Goal: Task Accomplishment & Management: Complete application form

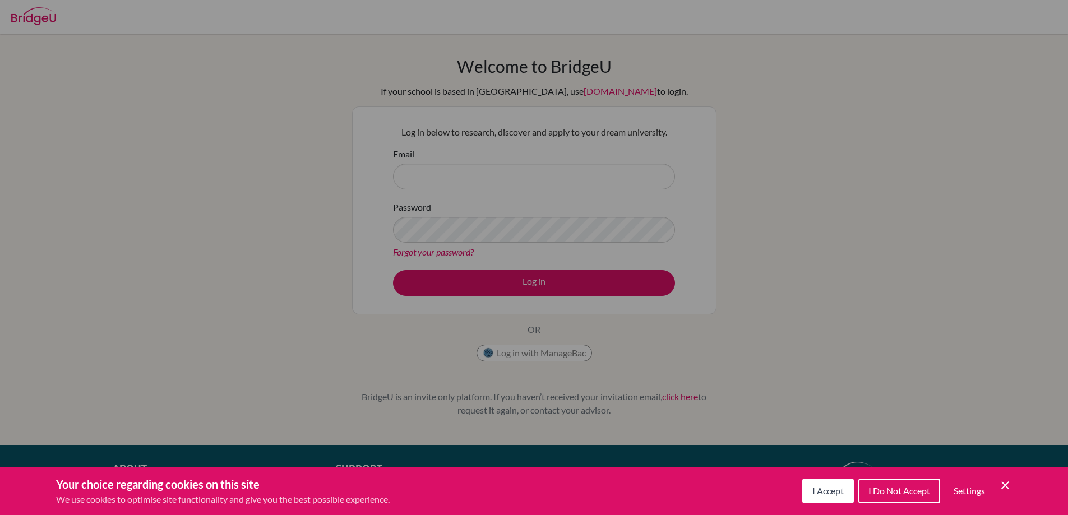
click at [818, 478] on div "I Accept I Do Not Accept Settings Cookie Control Close Icon" at bounding box center [907, 490] width 210 height 29
click at [822, 488] on span "I Accept" at bounding box center [827, 490] width 31 height 11
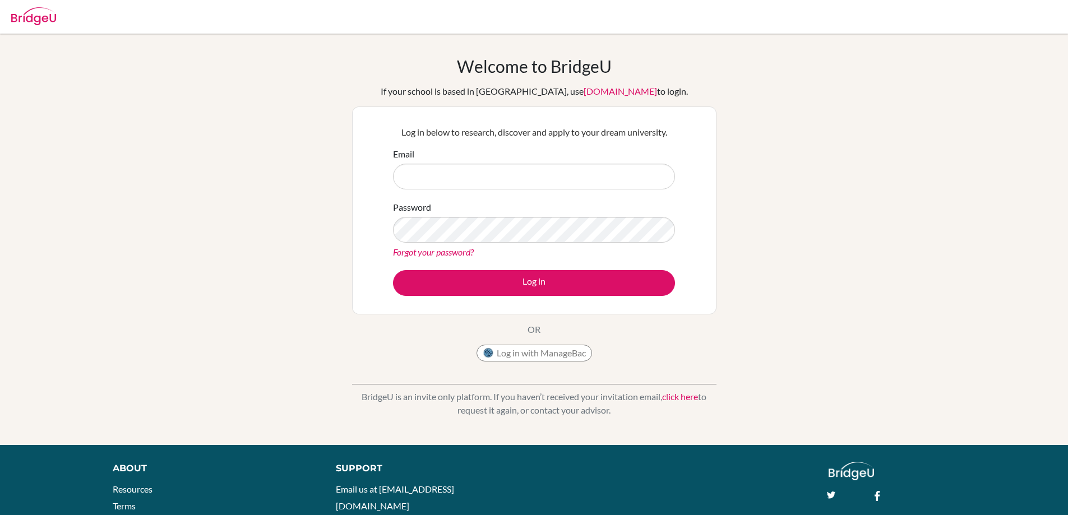
click at [669, 398] on link "click here" at bounding box center [680, 396] width 36 height 11
